Goal: Transaction & Acquisition: Obtain resource

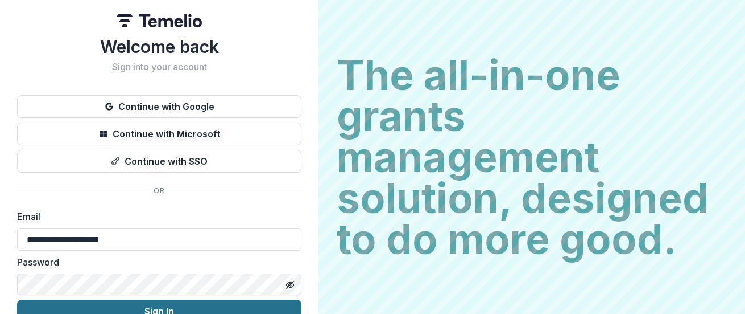
click at [205, 300] on button "Sign In" at bounding box center [159, 310] width 285 height 23
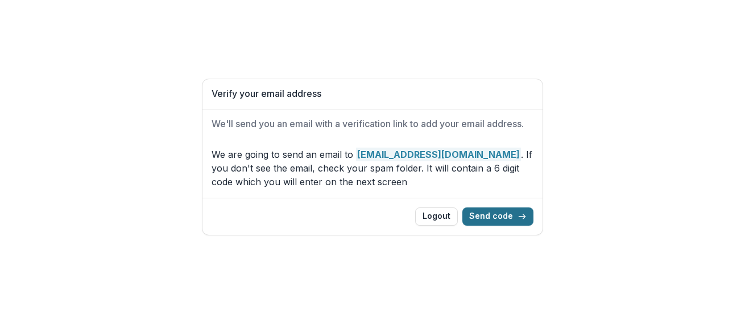
click at [502, 211] on button "Send code" at bounding box center [498, 216] width 71 height 18
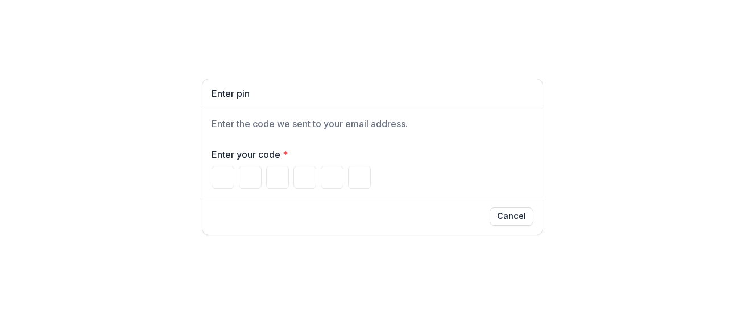
type input "*"
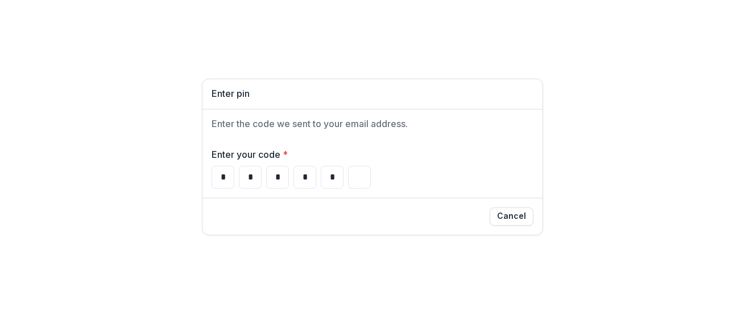
type input "*"
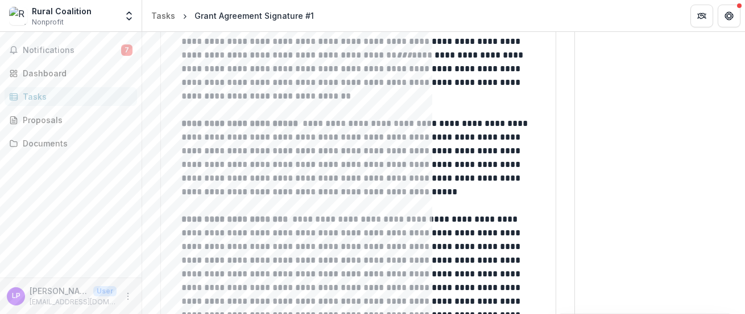
scroll to position [1518, 0]
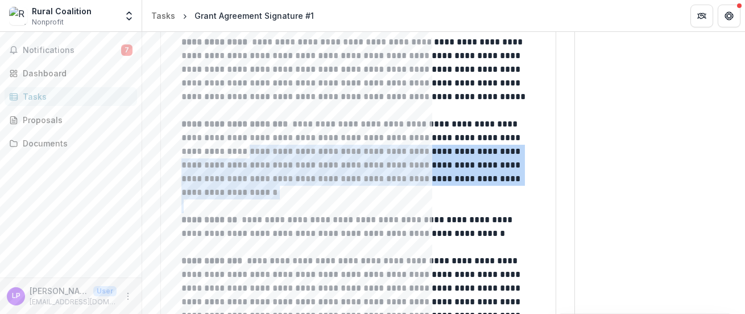
scroll to position [2267, 0]
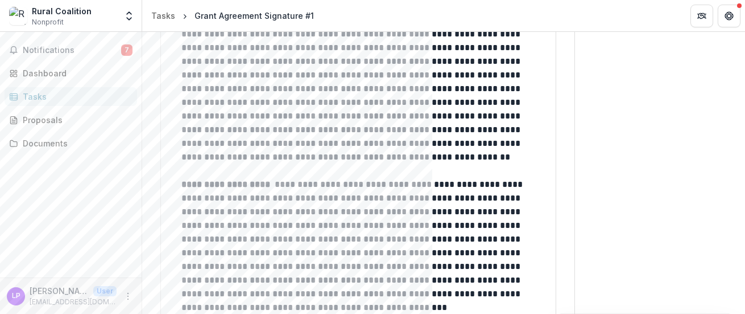
drag, startPoint x: 355, startPoint y: 240, endPoint x: 350, endPoint y: 254, distance: 14.6
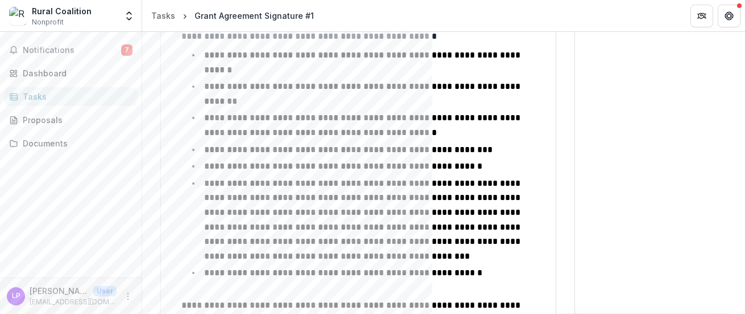
scroll to position [1658, 0]
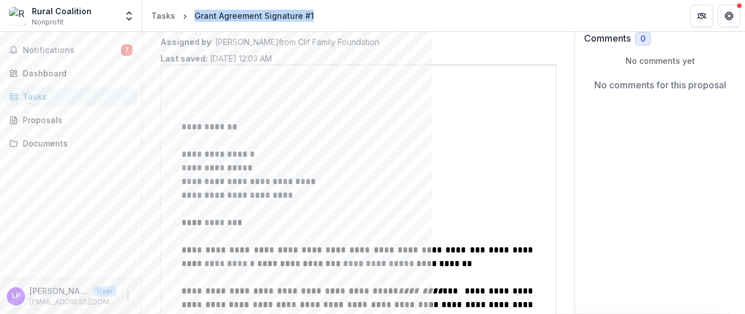
scroll to position [47, 0]
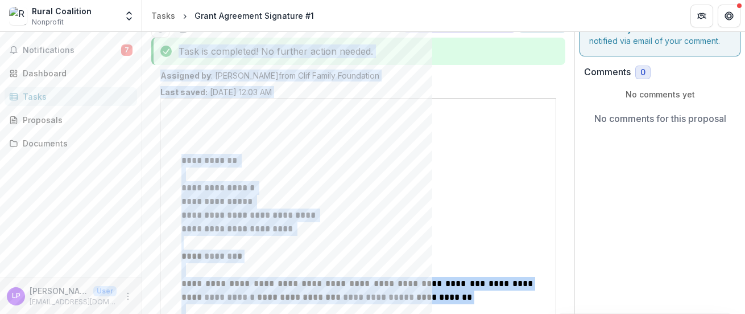
drag, startPoint x: 283, startPoint y: 228, endPoint x: 175, endPoint y: 43, distance: 213.9
click at [35, 140] on div "Documents" at bounding box center [75, 143] width 105 height 12
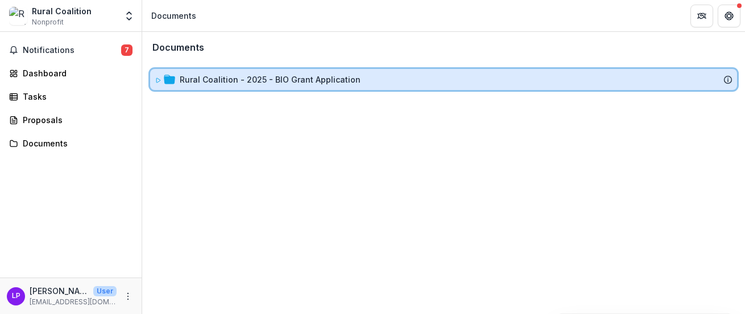
click at [158, 79] on icon at bounding box center [158, 80] width 7 height 7
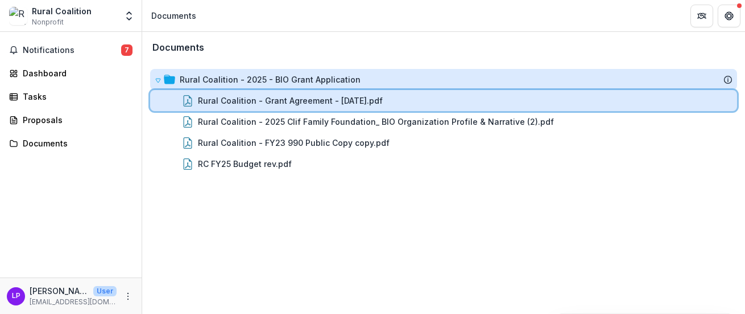
click at [196, 97] on div "Rural Coalition - Grant Agreement - [DATE].pdf" at bounding box center [452, 100] width 562 height 12
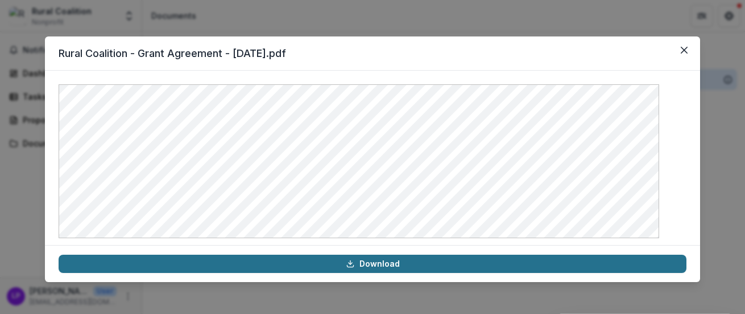
click at [389, 262] on link "Download" at bounding box center [373, 263] width 628 height 18
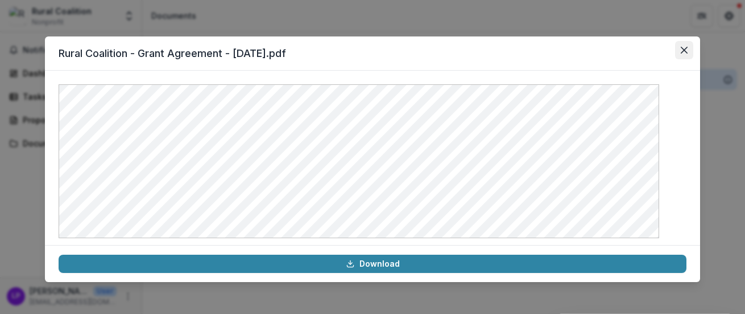
click at [681, 48] on icon "Close" at bounding box center [684, 50] width 7 height 7
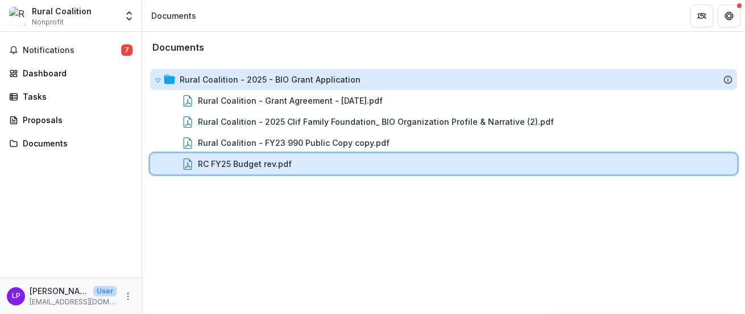
click at [184, 158] on icon at bounding box center [187, 163] width 11 height 11
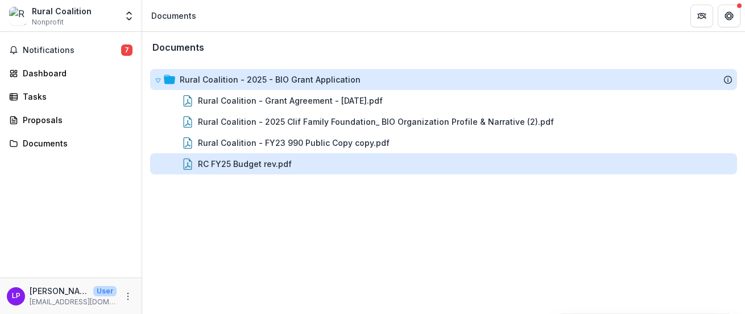
click at [184, 155] on div "Loading..." at bounding box center [373, 157] width 604 height 141
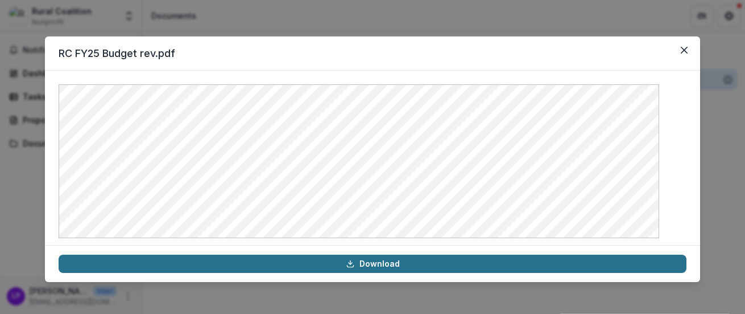
click at [376, 263] on link "Download" at bounding box center [373, 263] width 628 height 18
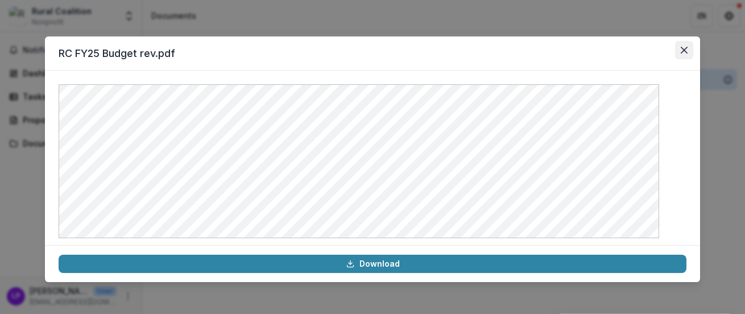
click at [681, 47] on icon "Close" at bounding box center [684, 50] width 7 height 7
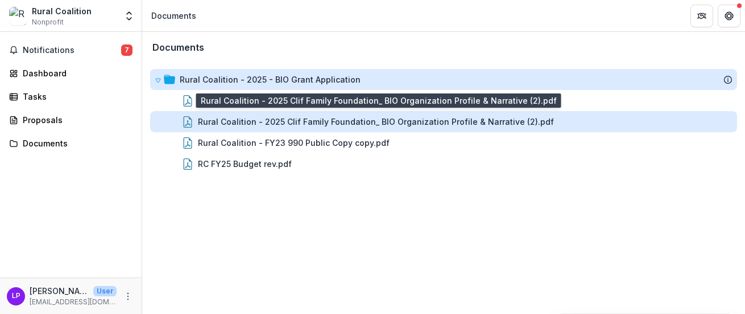
click at [265, 118] on div "Rural Coalition - 2025 Clif Family Foundation_ BIO Organization Profile & Narra…" at bounding box center [376, 122] width 356 height 12
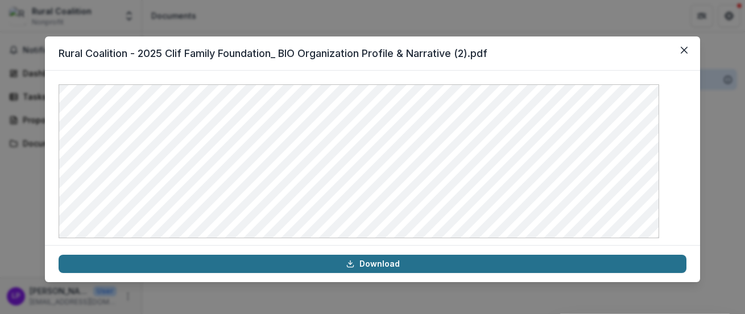
click at [392, 266] on link "Download" at bounding box center [373, 263] width 628 height 18
